Goal: Find specific page/section: Find specific page/section

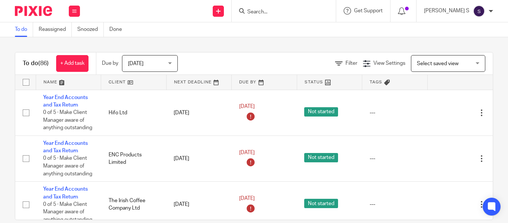
click at [281, 12] on input "Search" at bounding box center [279, 12] width 67 height 7
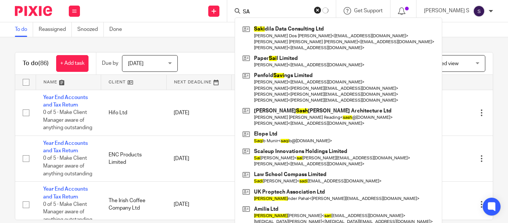
type input "S"
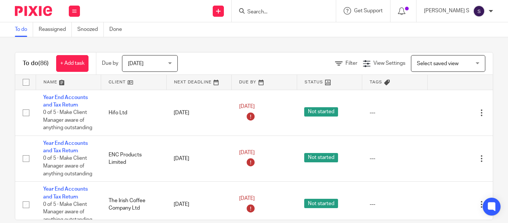
click at [280, 10] on input "Search" at bounding box center [279, 12] width 67 height 7
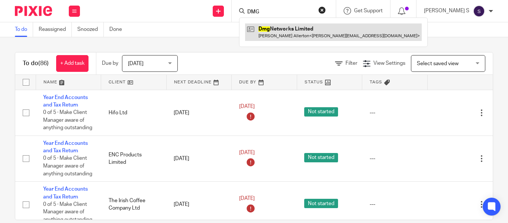
type input "DMG"
click at [300, 30] on link at bounding box center [333, 31] width 177 height 17
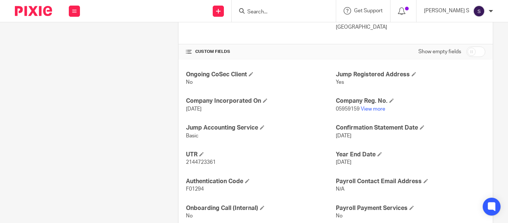
scroll to position [258, 0]
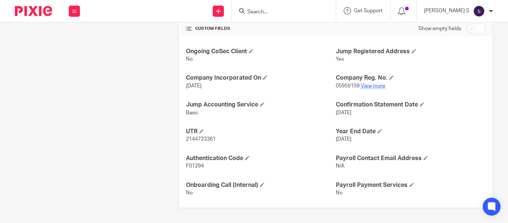
click at [373, 84] on link "View more" at bounding box center [373, 85] width 25 height 5
